Goal: Contribute content: Add original content to the website for others to see

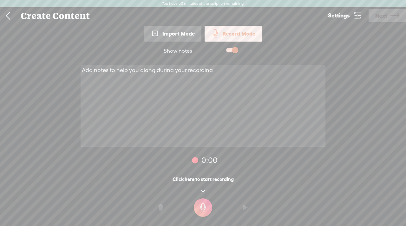
click at [178, 33] on div "Import Mode" at bounding box center [172, 34] width 57 height 16
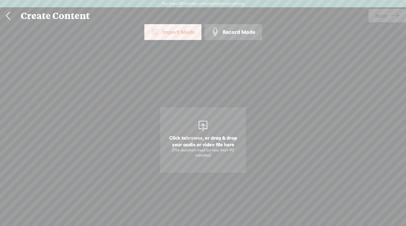
click at [201, 136] on span "browse" at bounding box center [194, 138] width 16 height 6
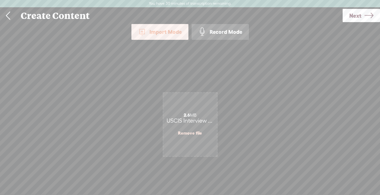
click at [353, 12] on span "Next" at bounding box center [355, 16] width 12 height 16
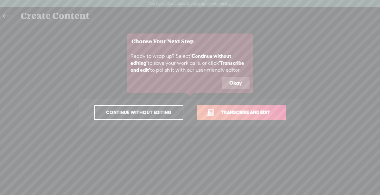
click at [243, 85] on button "Okay" at bounding box center [236, 83] width 28 height 12
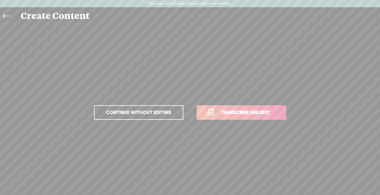
click at [263, 112] on span "Transcribe and edit" at bounding box center [245, 112] width 62 height 7
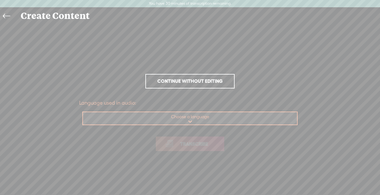
click at [215, 122] on select "Choose a language Afrikaans Albanian Amharic Arabic, Gulf Arabic, Modern Standa…" at bounding box center [190, 118] width 215 height 13
select select "en-US"
click at [83, 112] on select "Choose a language Afrikaans Albanian Amharic Arabic, Gulf Arabic, Modern Standa…" at bounding box center [190, 118] width 215 height 13
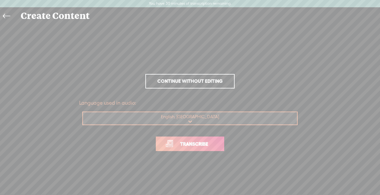
click at [211, 144] on span "Transcribe" at bounding box center [194, 144] width 41 height 7
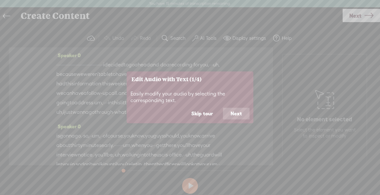
click at [240, 112] on button "Next" at bounding box center [236, 114] width 27 height 12
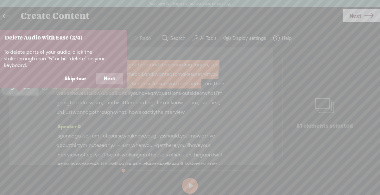
click at [110, 77] on button "Next" at bounding box center [109, 79] width 27 height 12
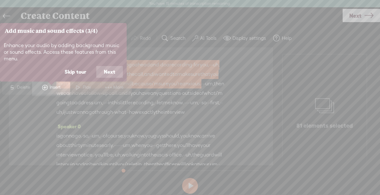
click at [110, 77] on button "Next" at bounding box center [109, 72] width 27 height 12
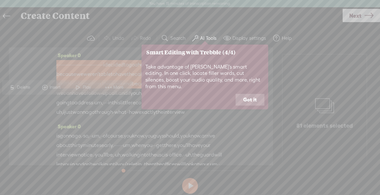
click at [249, 97] on button "Got it" at bounding box center [250, 100] width 29 height 12
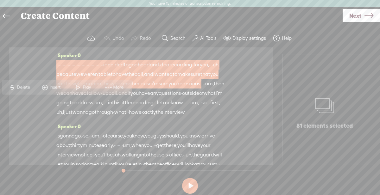
drag, startPoint x: 69, startPoint y: 84, endPoint x: 35, endPoint y: 68, distance: 37.0
click at [36, 68] on section "Speaker 0 · · · · · · · · · · · · · · · · · · · · · · · · · · · · · · · · · · ·…" at bounding box center [190, 107] width 368 height 118
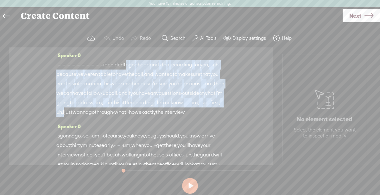
drag, startPoint x: 90, startPoint y: 79, endPoint x: 57, endPoint y: 77, distance: 32.7
click at [57, 77] on div "· · · · · · · · · · · · · · · · · · · · · · · · · · · · · · · · · · · · · i dec…" at bounding box center [140, 88] width 169 height 57
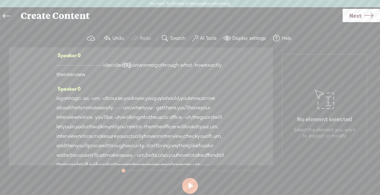
drag, startPoint x: 223, startPoint y: 65, endPoint x: 160, endPoint y: 73, distance: 62.9
click at [160, 73] on div "Speaker 0 · · · · · · · · · · · · · · · · · · · · · · · · · · · · · · · · · · ·…" at bounding box center [141, 107] width 264 height 118
click at [119, 37] on label "Undo" at bounding box center [118, 38] width 12 height 6
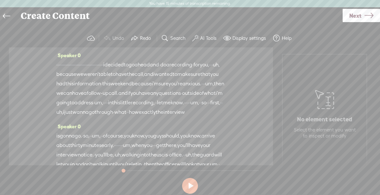
click at [63, 117] on span "uh," at bounding box center [59, 113] width 7 height 10
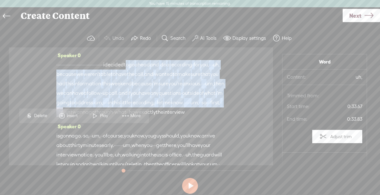
drag, startPoint x: 87, startPoint y: 130, endPoint x: 57, endPoint y: 75, distance: 62.9
click at [57, 75] on div "· · · · · · · · · · · · · · · · · · · · · · · · · · · · · · · · · · · · · i dec…" at bounding box center [140, 88] width 169 height 57
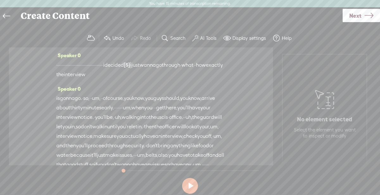
drag, startPoint x: 92, startPoint y: 60, endPoint x: 189, endPoint y: 48, distance: 98.0
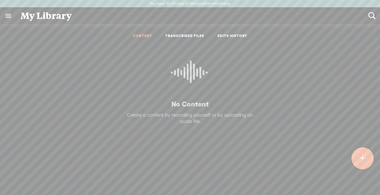
click at [142, 37] on link "CONTENT" at bounding box center [142, 36] width 19 height 5
click at [176, 34] on link "TRANSCRIBED FILES" at bounding box center [184, 36] width 39 height 5
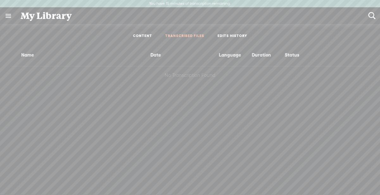
click at [235, 36] on link "EDITS HISTORY" at bounding box center [233, 36] width 30 height 5
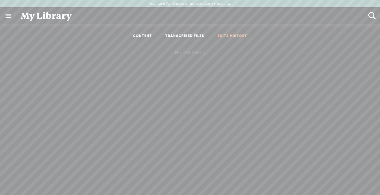
click at [137, 39] on ul "CONTENT TRANSCRIBED FILES EDITS HISTORY" at bounding box center [190, 36] width 168 height 15
click at [5, 15] on link at bounding box center [8, 16] width 16 height 16
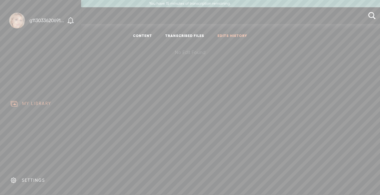
click at [51, 20] on div "g113033620691835091851" at bounding box center [47, 20] width 36 height 6
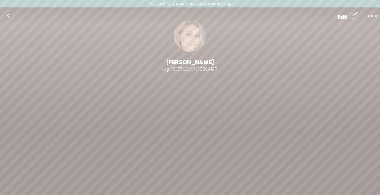
click at [10, 16] on link at bounding box center [8, 16] width 16 height 16
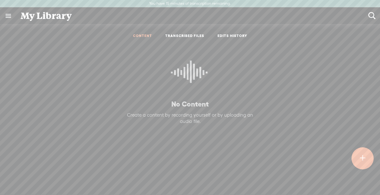
click at [175, 34] on link "TRANSCRIBED FILES" at bounding box center [184, 36] width 39 height 5
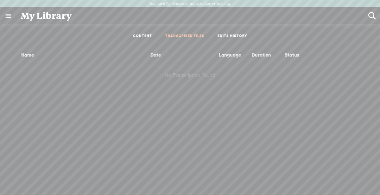
click at [231, 33] on ul "CONTENT TRANSCRIBED FILES EDITS HISTORY" at bounding box center [190, 36] width 168 height 15
click at [229, 36] on link "EDITS HISTORY" at bounding box center [233, 36] width 30 height 5
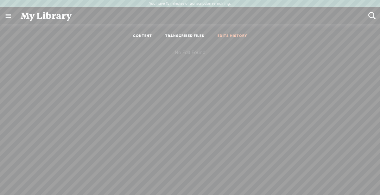
click at [8, 19] on link at bounding box center [8, 16] width 16 height 16
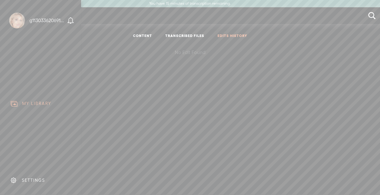
click at [32, 103] on div "MY LIBRARY" at bounding box center [36, 103] width 29 height 5
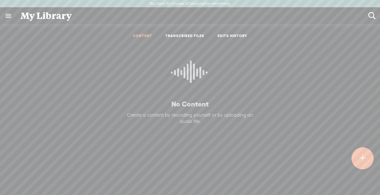
click at [364, 162] on t at bounding box center [362, 159] width 5 height 14
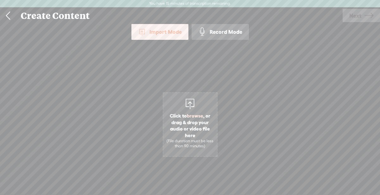
click at [196, 106] on span "Click to browse , or drag & drop your audio or video file here (File duration m…" at bounding box center [190, 125] width 55 height 65
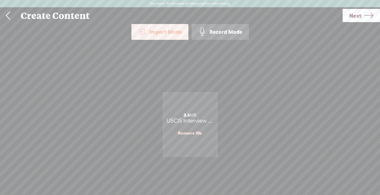
click at [365, 17] on icon at bounding box center [369, 16] width 9 height 16
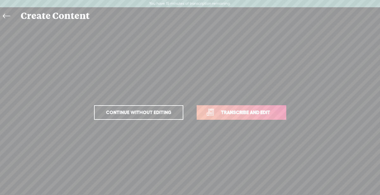
click at [235, 117] on link "Transcribe and edit" at bounding box center [242, 113] width 90 height 15
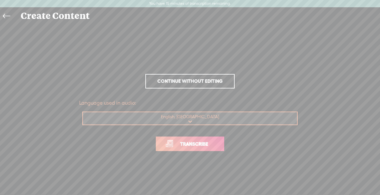
click at [198, 143] on span "Transcribe" at bounding box center [194, 144] width 41 height 7
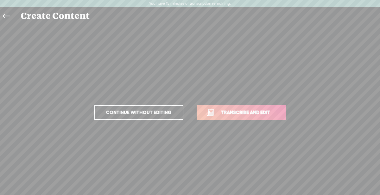
click at [30, 17] on div "Create Content" at bounding box center [198, 16] width 364 height 16
click at [7, 17] on icon at bounding box center [6, 16] width 7 height 14
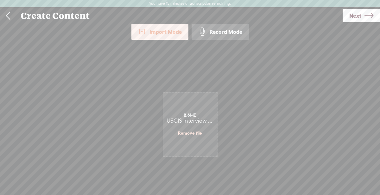
click at [8, 18] on link at bounding box center [8, 16] width 16 height 16
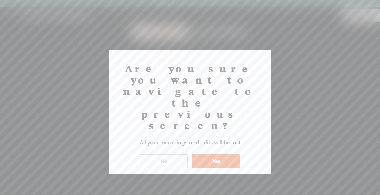
click at [178, 154] on button "No" at bounding box center [164, 161] width 48 height 15
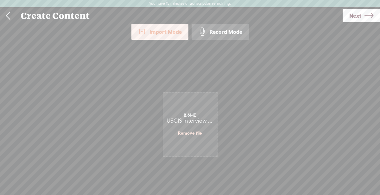
click at [378, 21] on link "Next" at bounding box center [361, 15] width 37 height 13
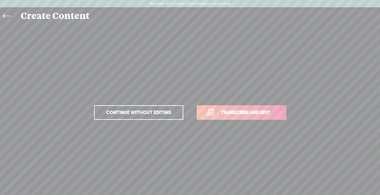
click at [216, 105] on p "Continue without editing Transcribe and edit" at bounding box center [190, 113] width 222 height 28
click at [217, 115] on span "Transcribe and edit" at bounding box center [245, 112] width 62 height 7
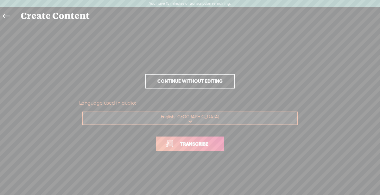
click at [204, 141] on span "Transcribe" at bounding box center [194, 144] width 41 height 7
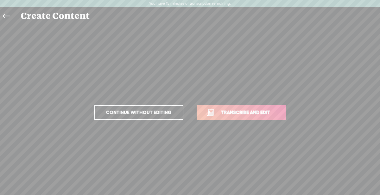
click at [166, 116] on span "Continue without editing" at bounding box center [138, 112] width 79 height 9
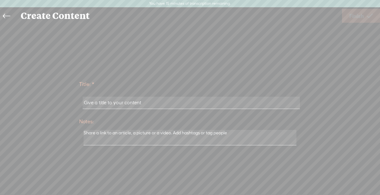
click at [14, 17] on link at bounding box center [8, 16] width 14 height 15
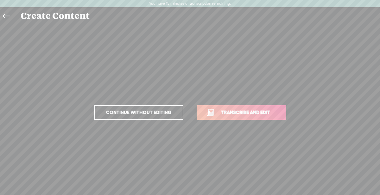
click at [11, 16] on link at bounding box center [8, 16] width 14 height 15
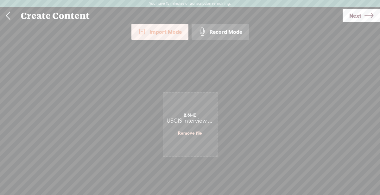
click at [15, 16] on link at bounding box center [8, 16] width 16 height 16
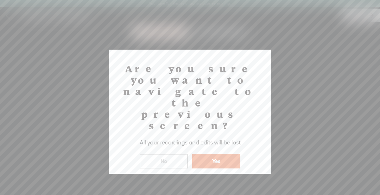
click at [209, 154] on button "Yes" at bounding box center [216, 161] width 48 height 15
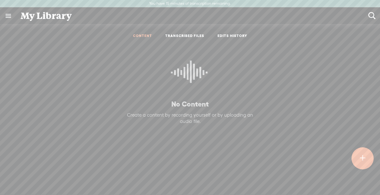
click at [193, 98] on icon at bounding box center [190, 75] width 38 height 58
click at [364, 157] on t at bounding box center [362, 159] width 5 height 14
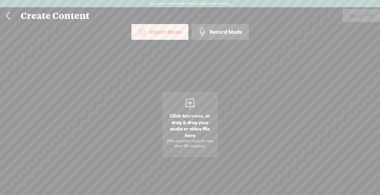
click at [168, 111] on span "Click to browse , or drag & drop your audio or video file here (File duration m…" at bounding box center [190, 131] width 54 height 43
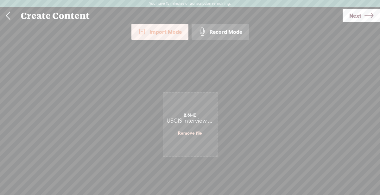
click at [360, 14] on span "Next" at bounding box center [355, 16] width 12 height 16
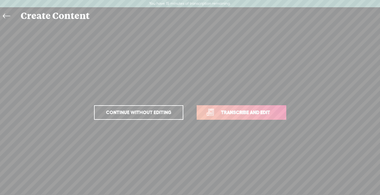
click at [268, 115] on span "Transcribe and edit" at bounding box center [245, 112] width 62 height 7
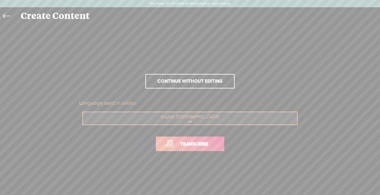
click at [202, 145] on span "Transcribe" at bounding box center [194, 144] width 41 height 7
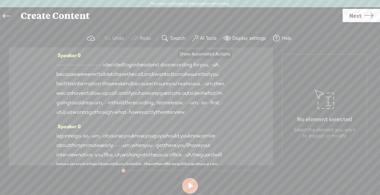
click at [210, 42] on button "AI Tools" at bounding box center [205, 38] width 31 height 13
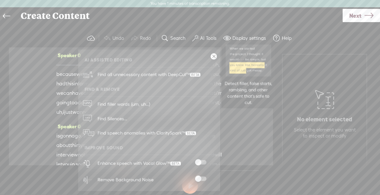
click at [176, 77] on span "Find all unnecessary content with DeepCut™" at bounding box center [148, 74] width 107 height 15
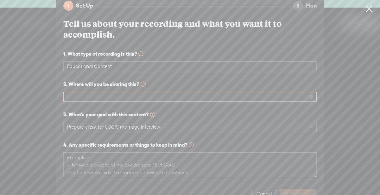
click at [195, 95] on span at bounding box center [190, 97] width 246 height 10
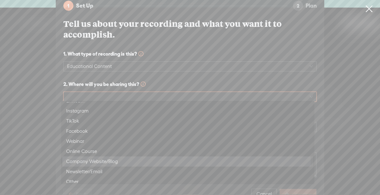
scroll to position [30, 0]
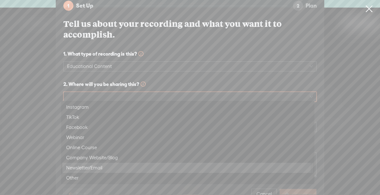
click at [124, 167] on div "Newsletter/Email" at bounding box center [187, 168] width 243 height 8
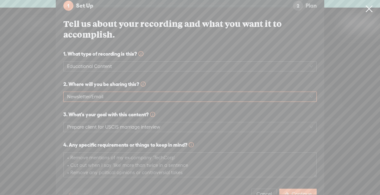
scroll to position [19, 0]
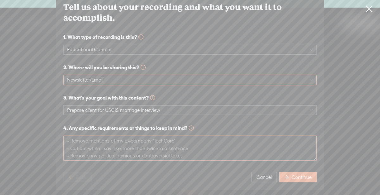
click at [188, 136] on textarea at bounding box center [189, 148] width 253 height 25
click at [304, 175] on span "Continue" at bounding box center [302, 178] width 20 height 6
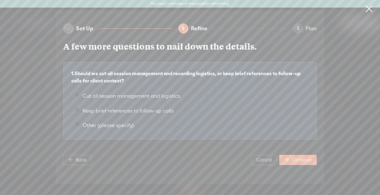
scroll to position [0, 0]
click at [295, 155] on button "Continue" at bounding box center [297, 160] width 37 height 10
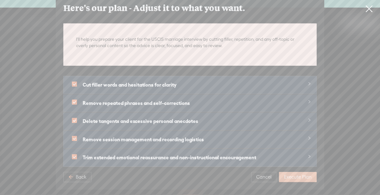
scroll to position [19, 0]
click at [299, 174] on span "Execute Plan" at bounding box center [298, 177] width 28 height 6
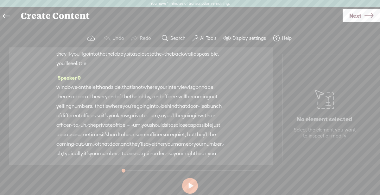
scroll to position [270, 0]
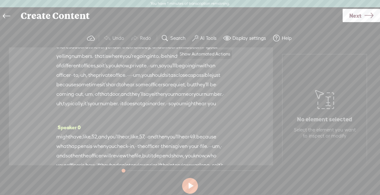
click at [202, 36] on label "AI Tools" at bounding box center [208, 38] width 16 height 6
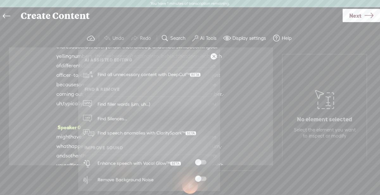
click at [201, 181] on span at bounding box center [200, 179] width 11 height 4
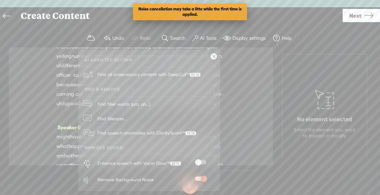
click at [205, 163] on span at bounding box center [200, 163] width 11 height 4
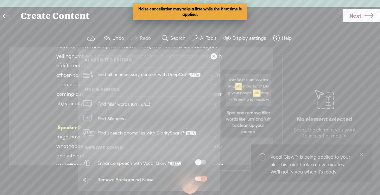
click at [183, 108] on link "Find filler words (um, uh...)" at bounding box center [149, 104] width 136 height 15
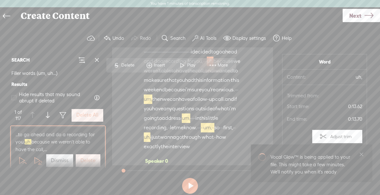
scroll to position [13, 0]
click at [102, 118] on button "Delete All" at bounding box center [88, 115] width 32 height 13
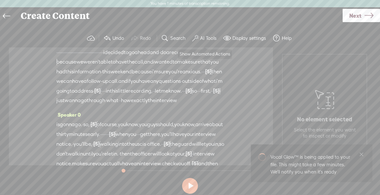
click at [212, 41] on label "AI Tools" at bounding box center [208, 38] width 16 height 6
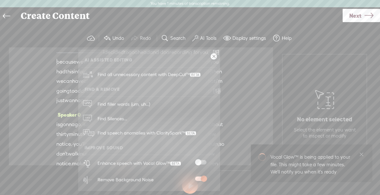
click at [201, 162] on span at bounding box center [200, 163] width 11 height 4
click at [144, 133] on span "Find speech anomalies with ClaritySpark™" at bounding box center [146, 133] width 103 height 15
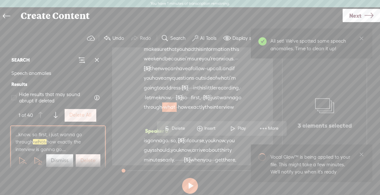
scroll to position [51, 0]
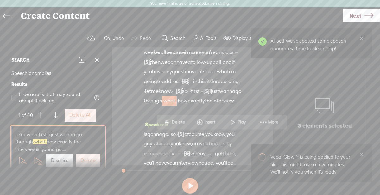
click at [89, 115] on label "Delete All" at bounding box center [80, 115] width 22 height 7
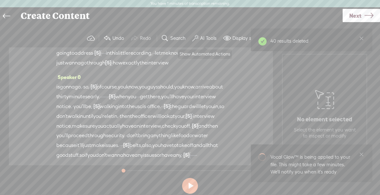
click at [200, 41] on label "AI Tools" at bounding box center [208, 38] width 16 height 6
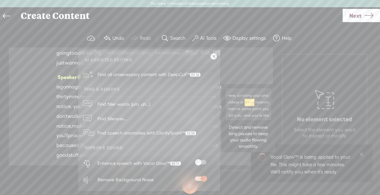
click at [127, 117] on span "Find Silences..." at bounding box center [112, 119] width 34 height 14
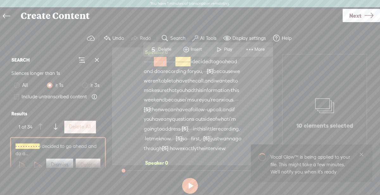
scroll to position [0, 0]
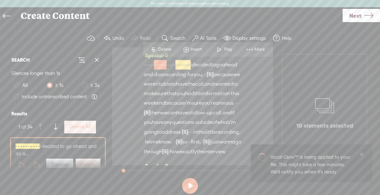
click at [88, 127] on label "Delete All" at bounding box center [80, 127] width 22 height 7
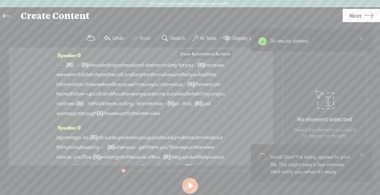
click at [207, 38] on label "AI Tools" at bounding box center [208, 38] width 16 height 6
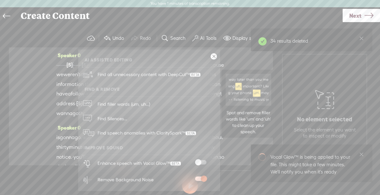
click at [136, 104] on span "Find filler words (um, uh...)" at bounding box center [123, 104] width 57 height 14
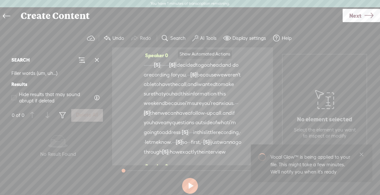
click at [206, 38] on label "AI Tools" at bounding box center [208, 38] width 16 height 6
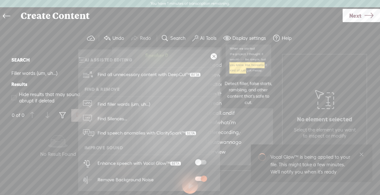
click at [122, 70] on span "Find all unnecessary content with DeepCut™" at bounding box center [148, 74] width 107 height 15
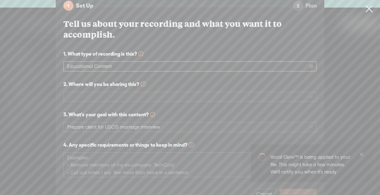
click at [135, 64] on span "Educational Content" at bounding box center [190, 67] width 246 height 10
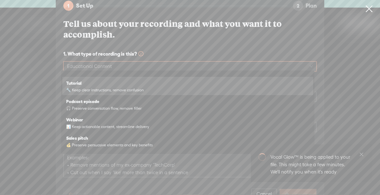
scroll to position [123, 0]
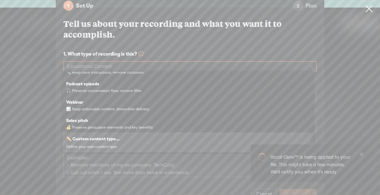
click at [112, 140] on strong "✏️ Custom content type..." at bounding box center [93, 139] width 54 height 5
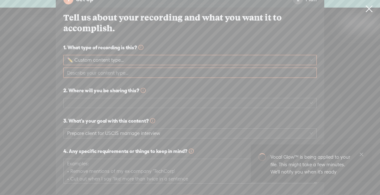
click at [132, 70] on input "text" at bounding box center [189, 73] width 253 height 10
type input "voice recording for client to prep for interview"
click at [133, 102] on span at bounding box center [190, 104] width 246 height 10
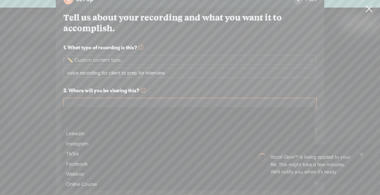
scroll to position [30, 0]
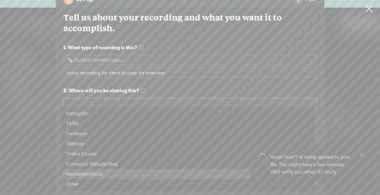
click at [98, 173] on div "Newsletter/Email" at bounding box center [187, 175] width 243 height 8
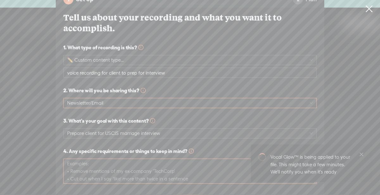
click at [96, 168] on textarea at bounding box center [189, 171] width 253 height 25
type textarea "k"
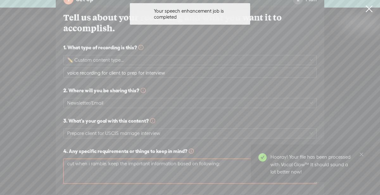
paste textarea "Loremipsu Dolorsitame Consectet Ad Elitsed doe Tempor, Incid ut labor’e dolo ma…"
type textarea "lor ipsu d sitame. cons adi elitseddo eiusmodtemp incid ut laboreetd:Magnaaliq …"
click at [361, 154] on icon "close" at bounding box center [361, 154] width 5 height 5
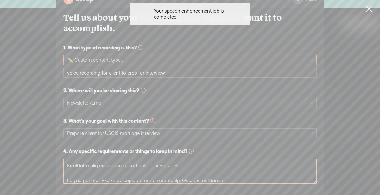
scroll to position [799, 0]
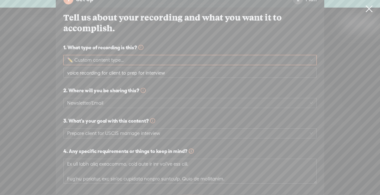
click at [341, 156] on div "1 Set Up 2 Plan Tell us about your recording and what you want it to accomplish…" at bounding box center [190, 98] width 390 height 242
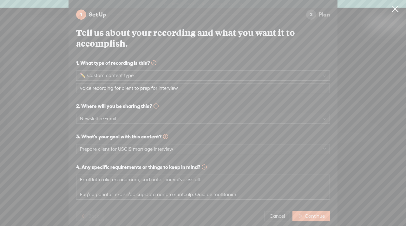
click at [304, 195] on span "Continue" at bounding box center [314, 216] width 20 height 6
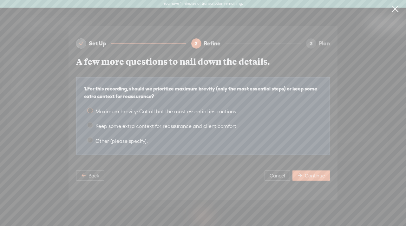
click at [95, 109] on span "Maximum brevity: Cut all but the most essential instructions" at bounding box center [165, 111] width 145 height 6
click at [93, 109] on input "Maximum brevity: Cut all but the most essential instructions" at bounding box center [90, 110] width 6 height 6
radio input "true"
click at [93, 124] on span "Keep some extra context for reassurance and client comfort" at bounding box center [166, 126] width 146 height 6
click at [93, 124] on input "Keep some extra context for reassurance and client comfort" at bounding box center [90, 125] width 6 height 6
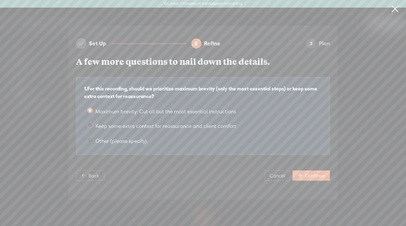
radio input "true"
click at [306, 172] on span "Continue" at bounding box center [314, 175] width 20 height 6
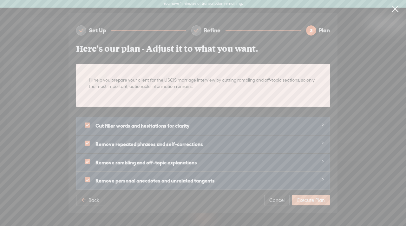
click at [309, 195] on span "Execute Plan" at bounding box center [311, 200] width 28 height 6
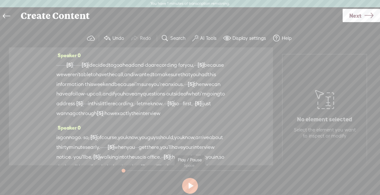
click at [194, 183] on button at bounding box center [190, 186] width 16 height 16
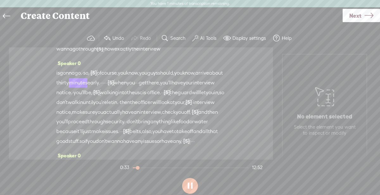
scroll to position [84, 0]
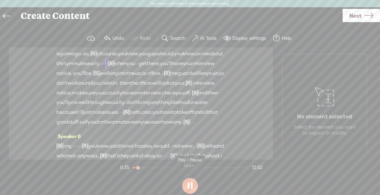
click at [188, 188] on button at bounding box center [190, 186] width 16 height 16
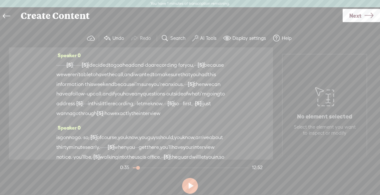
click at [89, 63] on span "i" at bounding box center [88, 66] width 1 height 10
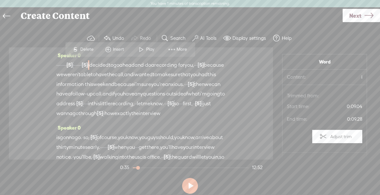
drag, startPoint x: 55, startPoint y: 63, endPoint x: 74, endPoint y: 66, distance: 18.6
click at [74, 66] on div "Speaker 0 · · · · · · · · [S] · · · · · · · · · · · · · · · · · [S] · · · · · ·…" at bounding box center [141, 104] width 264 height 112
click at [63, 66] on span "·" at bounding box center [61, 66] width 1 height 10
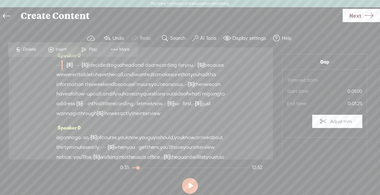
click at [88, 64] on span "[S]" at bounding box center [85, 65] width 6 height 6
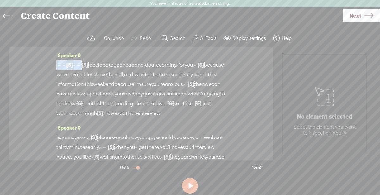
drag, startPoint x: 117, startPoint y: 65, endPoint x: 56, endPoint y: 60, distance: 61.4
click at [56, 60] on div "· · · · · · · · [S] · · · · · · · · · · · · · · · · · [S] · · · · · · · · · · ·…" at bounding box center [140, 89] width 169 height 58
click at [132, 65] on span "do" at bounding box center [129, 66] width 6 height 10
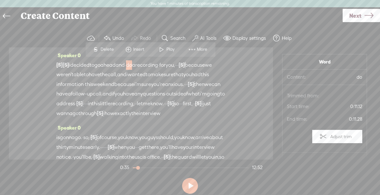
click at [126, 62] on span "·" at bounding box center [125, 66] width 1 height 10
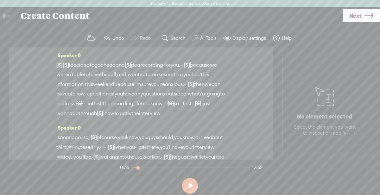
click at [164, 62] on span "·" at bounding box center [163, 66] width 1 height 10
drag, startPoint x: 57, startPoint y: 74, endPoint x: 72, endPoint y: 75, distance: 14.6
click at [72, 75] on div "[S] · · · · · · · · · · · · · · · · · · · · · · · · · [S] · · · · · · · · · · ·…" at bounding box center [140, 89] width 169 height 58
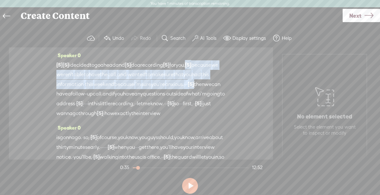
drag, startPoint x: 131, startPoint y: 91, endPoint x: 55, endPoint y: 74, distance: 77.9
click at [55, 74] on div "Speaker 0 [S] · · · · · · · · · · · · · · · · · · · · · · · · · [S] · · · · · ·…" at bounding box center [141, 104] width 264 height 112
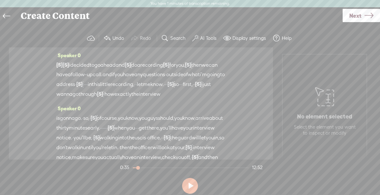
click at [165, 80] on span "·" at bounding box center [165, 75] width 1 height 10
drag, startPoint x: 185, startPoint y: 83, endPoint x: 208, endPoint y: 83, distance: 23.8
click at [208, 83] on div "[S] · · · · · · · · · · · · · · · · · · · · · · · · · [S] · · · · · · · · · · ·…" at bounding box center [140, 79] width 169 height 39
click at [109, 81] on span "little" at bounding box center [104, 85] width 10 height 10
drag, startPoint x: 88, startPoint y: 92, endPoint x: 84, endPoint y: 91, distance: 4.8
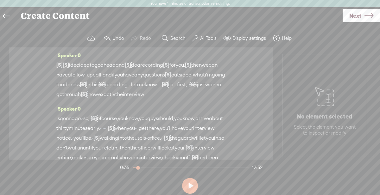
click at [84, 91] on div "[S] · · · · · · · · · · · · · · · · · · · · · · · · · [S] · · · · · · · · · · ·…" at bounding box center [140, 79] width 169 height 39
drag, startPoint x: 161, startPoint y: 92, endPoint x: 128, endPoint y: 93, distance: 33.3
click at [127, 93] on div "[S] · · · · · · · · · · · · · · · · · · · · · · · · · [S] · · · · · · · · · · ·…" at bounding box center [140, 79] width 169 height 39
click at [162, 90] on span "·" at bounding box center [162, 85] width 1 height 10
drag, startPoint x: 168, startPoint y: 94, endPoint x: 155, endPoint y: 92, distance: 12.9
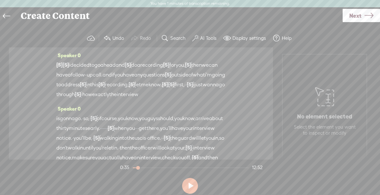
click at [153, 95] on div "[S] · · · · · · · · · · · · · · · · · · · · · · · · · [S] · · · · · · · · · · ·…" at bounding box center [140, 79] width 169 height 39
drag, startPoint x: 162, startPoint y: 130, endPoint x: 92, endPoint y: 124, distance: 70.9
click at [92, 124] on div "is gonna go. · so, · [S] · um, · · of course, you know, you guys should, you kn…" at bounding box center [140, 153] width 169 height 78
drag, startPoint x: 163, startPoint y: 130, endPoint x: 144, endPoint y: 131, distance: 19.4
click at [144, 131] on div "is gonna go. [S] · so, · · um, · · of course, you know, you guys should, you kn…" at bounding box center [140, 153] width 169 height 78
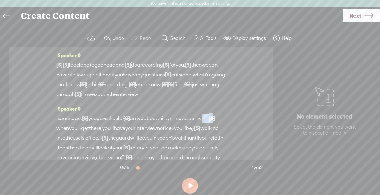
drag, startPoint x: 97, startPoint y: 138, endPoint x: 82, endPoint y: 134, distance: 14.9
click at [73, 138] on div "is gonna go. [S] · so, · · um, · · of course, you know, you guys should, [S] yo…" at bounding box center [140, 153] width 169 height 78
drag, startPoint x: 116, startPoint y: 136, endPoint x: 108, endPoint y: 136, distance: 7.9
click at [107, 136] on div "is gonna go. [S] · so, · · um, · · of course, you know, you guys should, [S] yo…" at bounding box center [140, 153] width 169 height 78
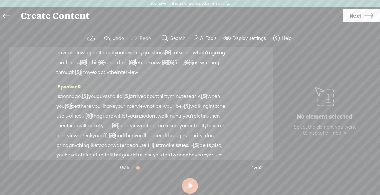
scroll to position [29, 0]
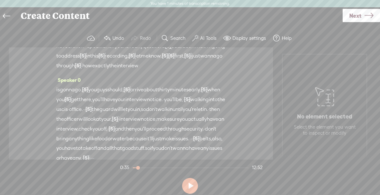
click at [163, 105] on span "·" at bounding box center [163, 100] width 1 height 10
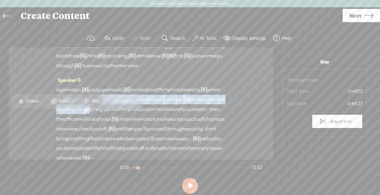
drag, startPoint x: 199, startPoint y: 115, endPoint x: 149, endPoint y: 109, distance: 50.5
click at [149, 109] on div "is gonna go. [S] · so, · · um, · · of course, you know, you guys should, [S] yo…" at bounding box center [140, 124] width 169 height 78
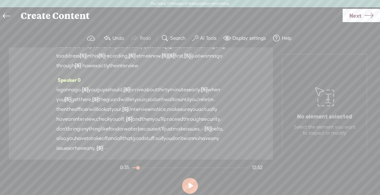
click at [215, 105] on span "·" at bounding box center [215, 100] width 1 height 10
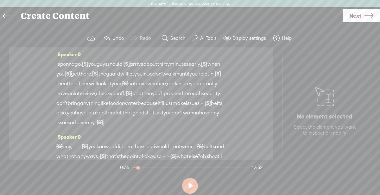
scroll to position [55, 0]
click at [67, 88] on span "then" at bounding box center [61, 84] width 10 height 10
click at [125, 88] on span "·" at bounding box center [125, 84] width 1 height 10
click at [113, 98] on span "·" at bounding box center [113, 93] width 1 height 10
click at [215, 98] on span "·" at bounding box center [215, 93] width 1 height 10
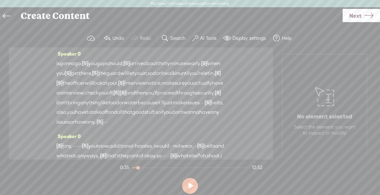
drag, startPoint x: 76, startPoint y: 130, endPoint x: 200, endPoint y: 138, distance: 124.5
click at [200, 127] on div "is gonna go. [S] · so, · · um, · · of course, you know, you guys should, [S] yo…" at bounding box center [140, 93] width 169 height 68
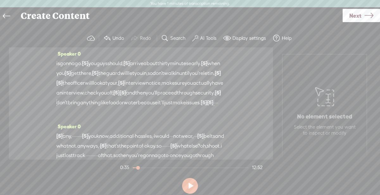
drag, startPoint x: 111, startPoint y: 129, endPoint x: 105, endPoint y: 129, distance: 5.7
click at [105, 117] on div "is gonna go. [S] · so, · · um, · · of course, you know, you guys should, [S] yo…" at bounding box center [140, 88] width 169 height 59
drag, startPoint x: 106, startPoint y: 127, endPoint x: 92, endPoint y: 128, distance: 14.0
click at [92, 117] on div "is gonna go. [S] · so, · · um, · · of course, you know, you guys should, [S] yo…" at bounding box center [140, 88] width 169 height 59
drag, startPoint x: 92, startPoint y: 128, endPoint x: 112, endPoint y: 131, distance: 20.5
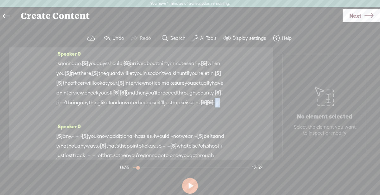
click at [112, 117] on div "is gonna go. [S] · so, · · um, · · of course, you know, you guys should, [S] yo…" at bounding box center [140, 88] width 169 height 59
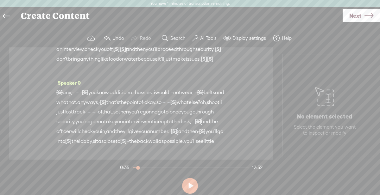
scroll to position [144, 0]
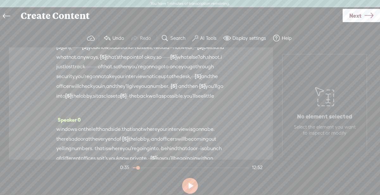
click at [181, 72] on span "once" at bounding box center [175, 67] width 11 height 10
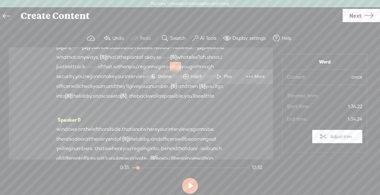
click at [170, 72] on span "·" at bounding box center [169, 67] width 1 height 10
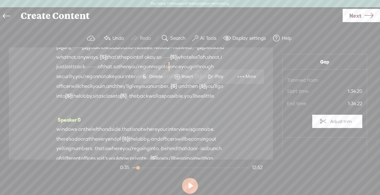
drag, startPoint x: 200, startPoint y: 93, endPoint x: 57, endPoint y: 63, distance: 146.1
click at [57, 63] on div "[S] · · · · · · any, · · · · · · · · [S] · you know, additional · [GEOGRAPHIC_D…" at bounding box center [140, 76] width 169 height 68
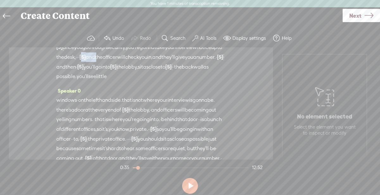
drag, startPoint x: 168, startPoint y: 74, endPoint x: 148, endPoint y: 74, distance: 19.3
click at [149, 74] on div "[S] · · · · · · any, · · · · · · · · · you know, additional · [GEOGRAPHIC_DATA]…" at bounding box center [140, 61] width 169 height 39
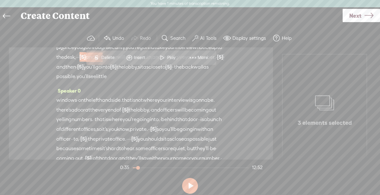
click at [182, 86] on div "Speaker 0 [S] · · · · · · any, · · · · · · · · · you know, additional · [GEOGRA…" at bounding box center [140, 59] width 169 height 53
click at [95, 62] on span "and" at bounding box center [90, 58] width 9 height 10
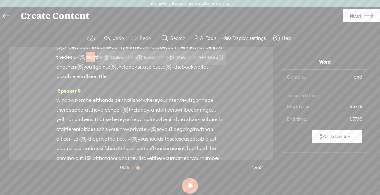
click at [86, 60] on span "[S]" at bounding box center [83, 57] width 6 height 6
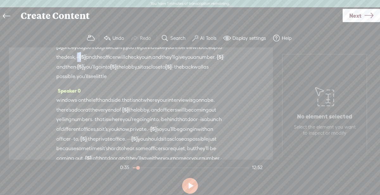
drag, startPoint x: 137, startPoint y: 75, endPoint x: 149, endPoint y: 74, distance: 11.4
click at [149, 74] on div "[S] · · · · · · any, · · · · · · · · · you know, additional · [GEOGRAPHIC_DATA]…" at bounding box center [140, 61] width 169 height 39
click at [158, 62] on span "they'll" at bounding box center [165, 58] width 14 height 10
click at [205, 62] on span "·" at bounding box center [205, 58] width 1 height 10
click at [217, 62] on span "·" at bounding box center [217, 58] width 1 height 10
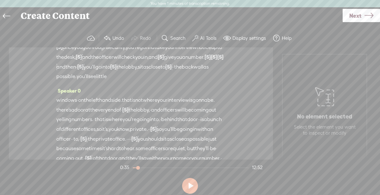
click at [77, 72] on span "·" at bounding box center [76, 67] width 1 height 10
click at [178, 72] on span "·" at bounding box center [178, 67] width 1 height 10
click at [177, 72] on span "·" at bounding box center [177, 67] width 1 height 10
click at [78, 105] on span "·" at bounding box center [77, 101] width 1 height 10
drag, startPoint x: 197, startPoint y: 135, endPoint x: 208, endPoint y: 135, distance: 11.1
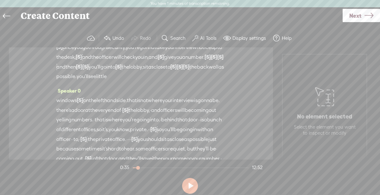
click at [208, 135] on div "windows [S] · on the left hand side. that is not where your interview is gonna …" at bounding box center [140, 135] width 169 height 78
click at [149, 115] on span "·" at bounding box center [149, 111] width 1 height 10
click at [95, 125] on span "·" at bounding box center [93, 120] width 1 height 10
click at [165, 125] on span "·" at bounding box center [165, 121] width 1 height 10
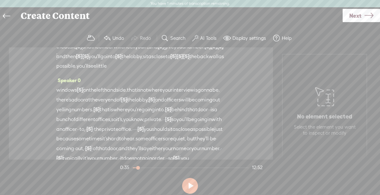
scroll to position [155, 0]
click at [209, 114] on span "·" at bounding box center [209, 110] width 1 height 10
click at [208, 114] on span "·" at bounding box center [208, 110] width 1 height 10
drag, startPoint x: 142, startPoint y: 153, endPoint x: 161, endPoint y: 155, distance: 19.1
click at [161, 155] on div "windows [S] · on the left hand side. that is not where your interview is gonna …" at bounding box center [140, 124] width 169 height 78
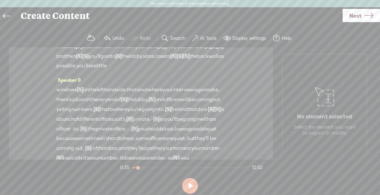
click at [153, 124] on span "·" at bounding box center [152, 120] width 1 height 10
click at [152, 124] on span "·" at bounding box center [151, 120] width 1 height 10
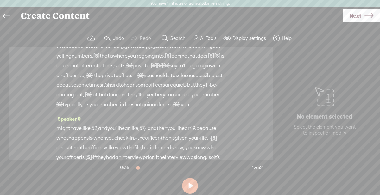
click at [175, 71] on span "so" at bounding box center [172, 66] width 5 height 10
drag, startPoint x: 131, startPoint y: 110, endPoint x: 127, endPoint y: 110, distance: 3.5
click at [127, 110] on div "windows [S] · on the left hand side. that is not where your interview is gonna …" at bounding box center [140, 70] width 169 height 78
click at [98, 80] on span "·" at bounding box center [97, 76] width 1 height 10
click at [90, 80] on span "·" at bounding box center [89, 76] width 1 height 10
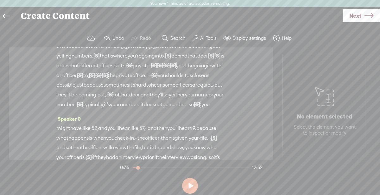
drag, startPoint x: 63, startPoint y: 118, endPoint x: 212, endPoint y: 106, distance: 149.1
click at [212, 106] on div "windows [S] · on the left hand side. that is not where your interview is gonna …" at bounding box center [140, 70] width 169 height 78
